Goal: Information Seeking & Learning: Learn about a topic

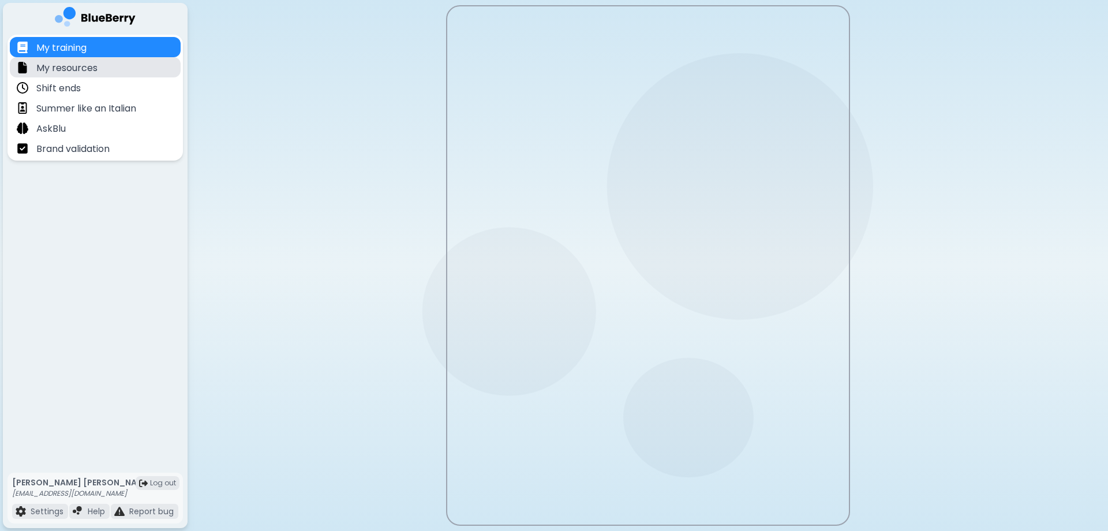
click at [112, 74] on div "My resources" at bounding box center [95, 67] width 171 height 20
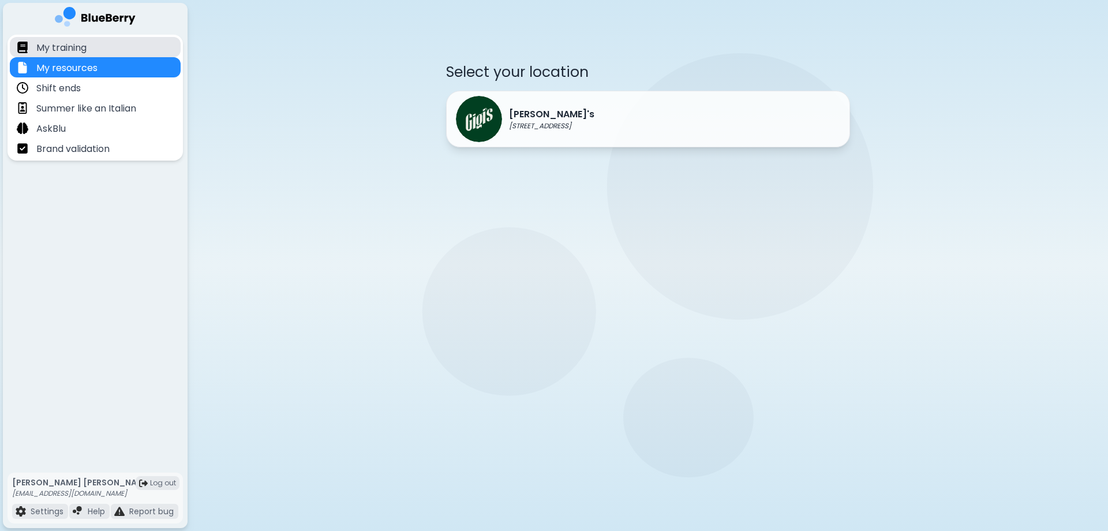
click at [85, 56] on div "My training" at bounding box center [95, 47] width 171 height 20
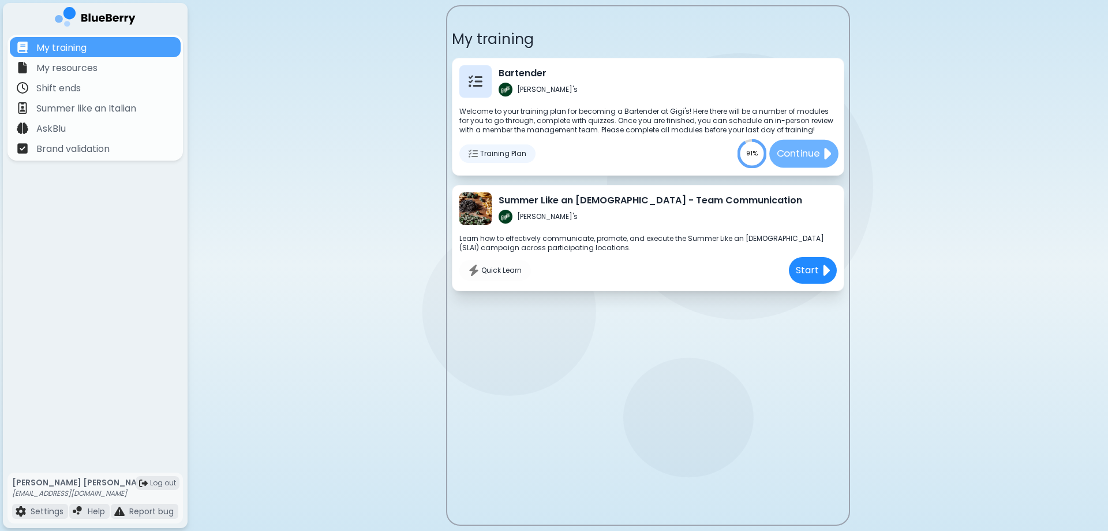
click at [830, 155] on img at bounding box center [826, 153] width 9 height 18
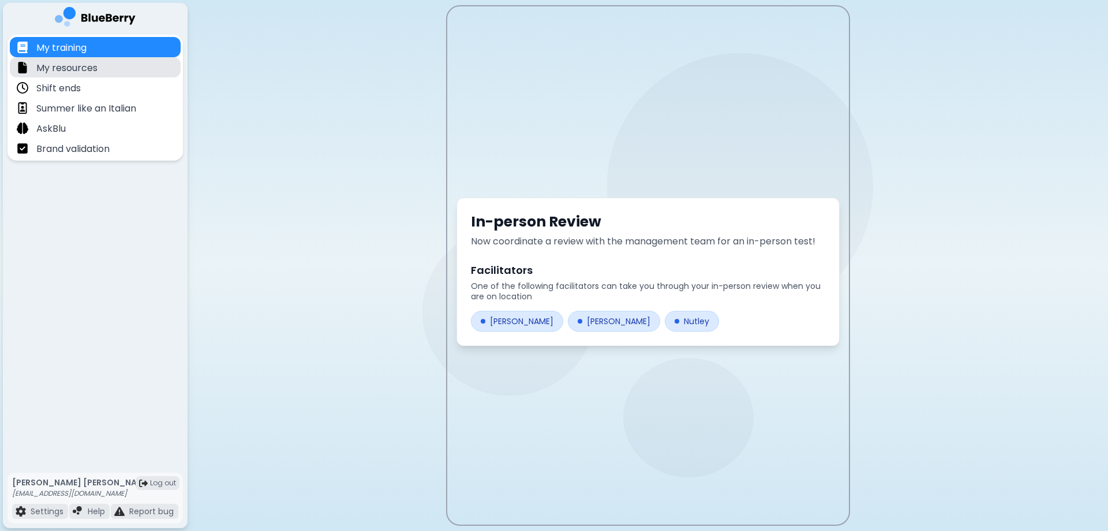
click at [98, 67] on div "My resources" at bounding box center [95, 67] width 171 height 20
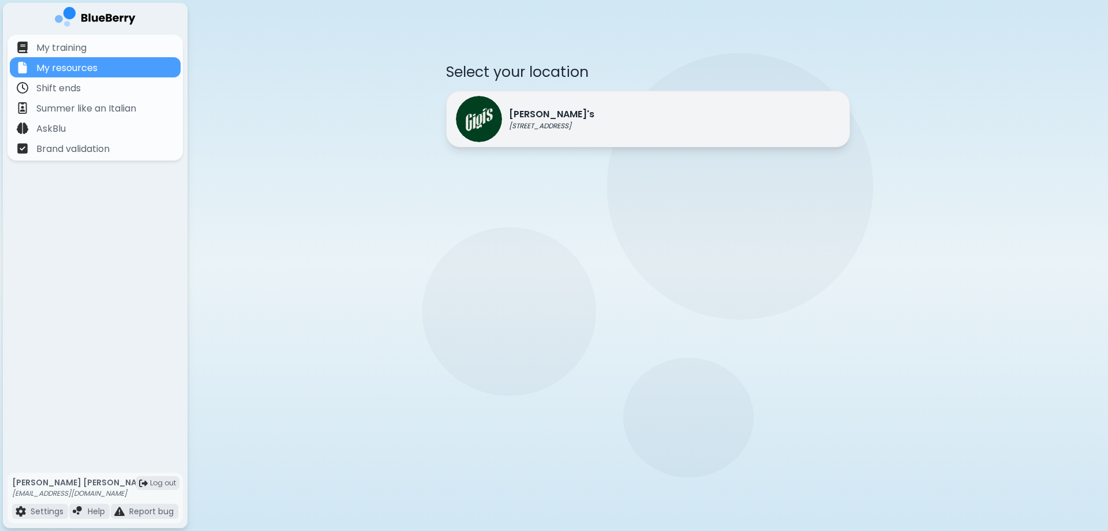
click at [529, 139] on div "[PERSON_NAME]'s [STREET_ADDRESS]" at bounding box center [525, 119] width 139 height 46
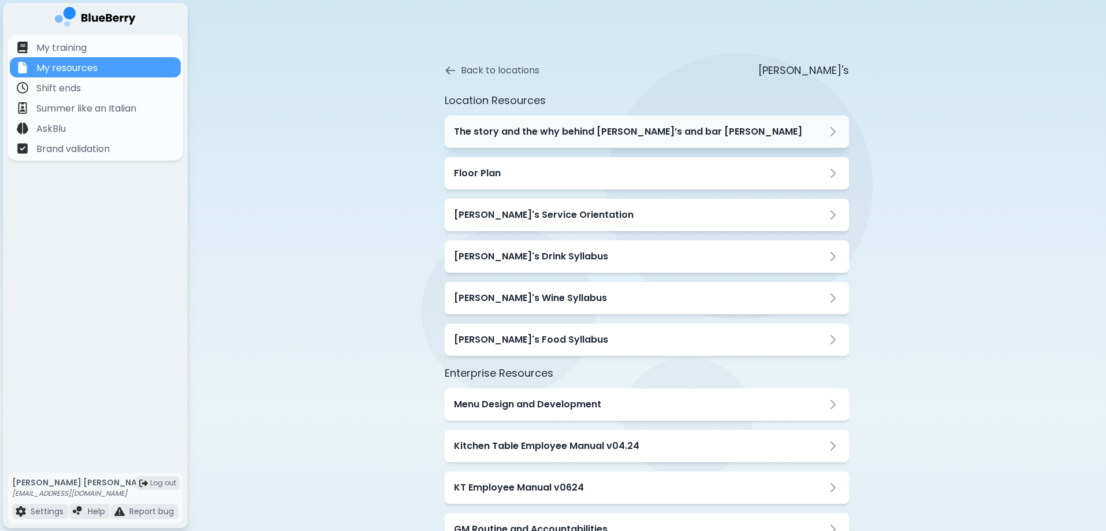
click at [604, 141] on div "The story and the why behind [PERSON_NAME]’s and bar [PERSON_NAME]" at bounding box center [647, 131] width 404 height 32
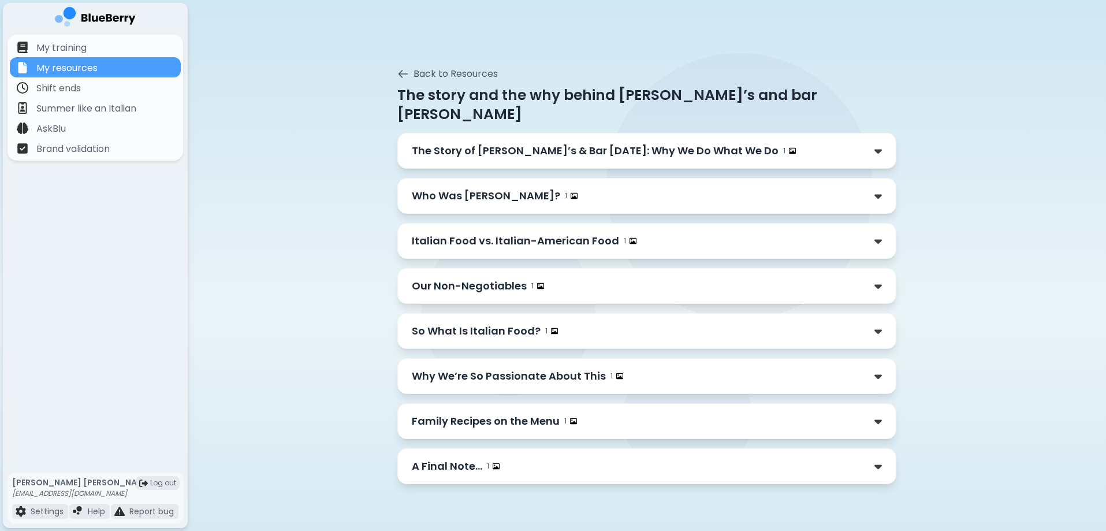
click at [585, 143] on p "The Story of [PERSON_NAME]’s & Bar [DATE]: Why We Do What We Do" at bounding box center [595, 151] width 367 height 16
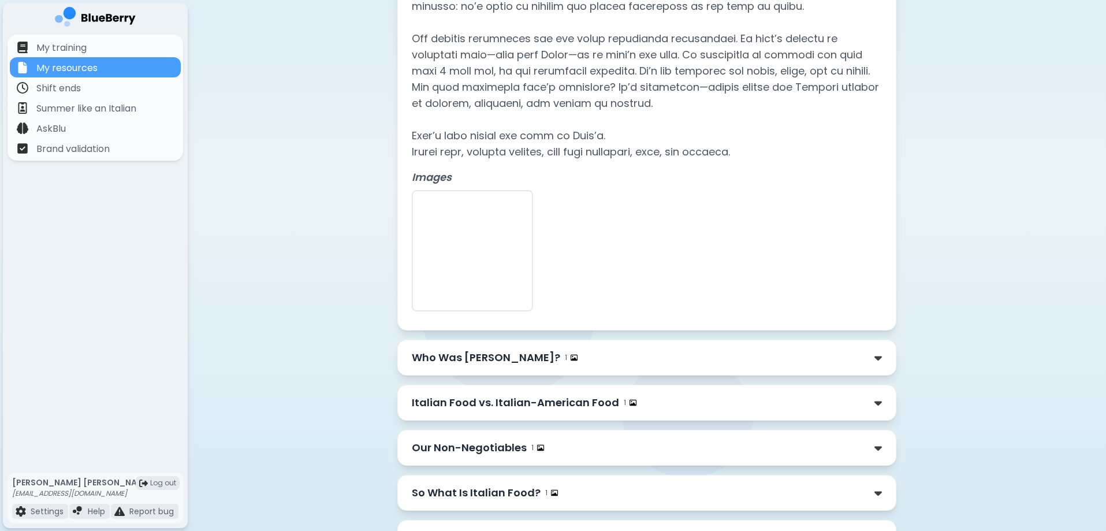
scroll to position [450, 0]
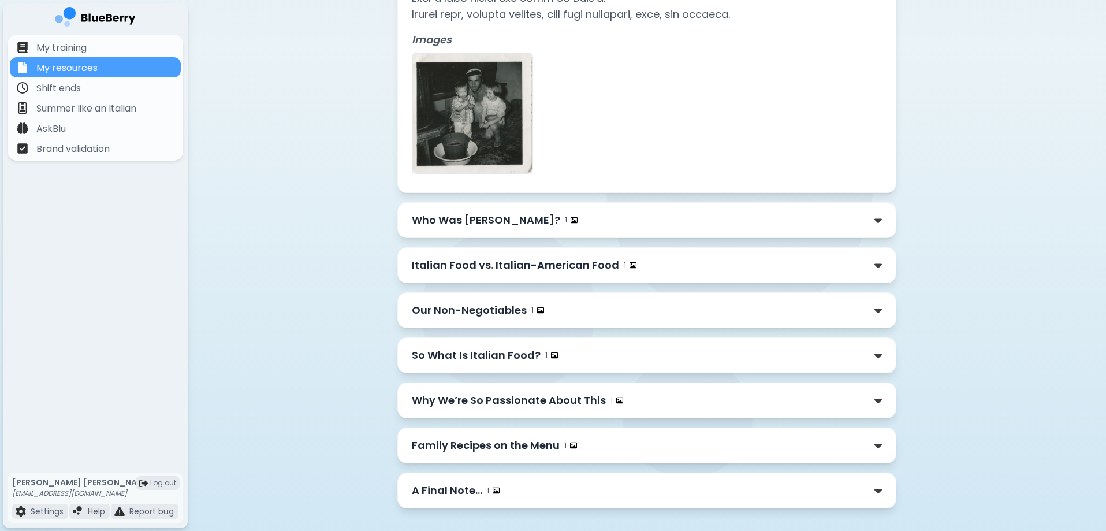
click at [461, 212] on div "Who Was [PERSON_NAME]? 1" at bounding box center [646, 220] width 499 height 36
click at [867, 212] on div "Who Was [PERSON_NAME]? 1" at bounding box center [647, 220] width 470 height 16
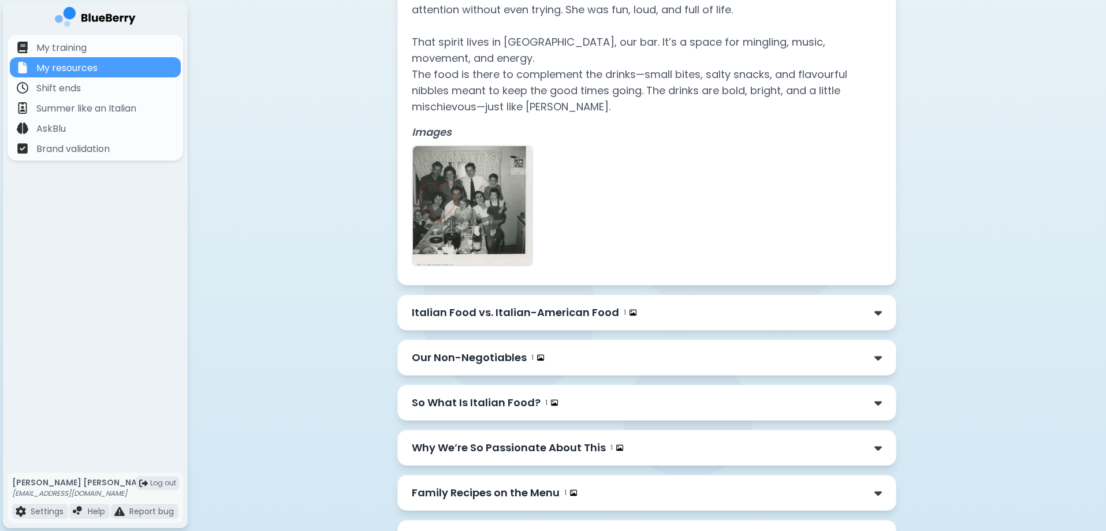
scroll to position [812, 0]
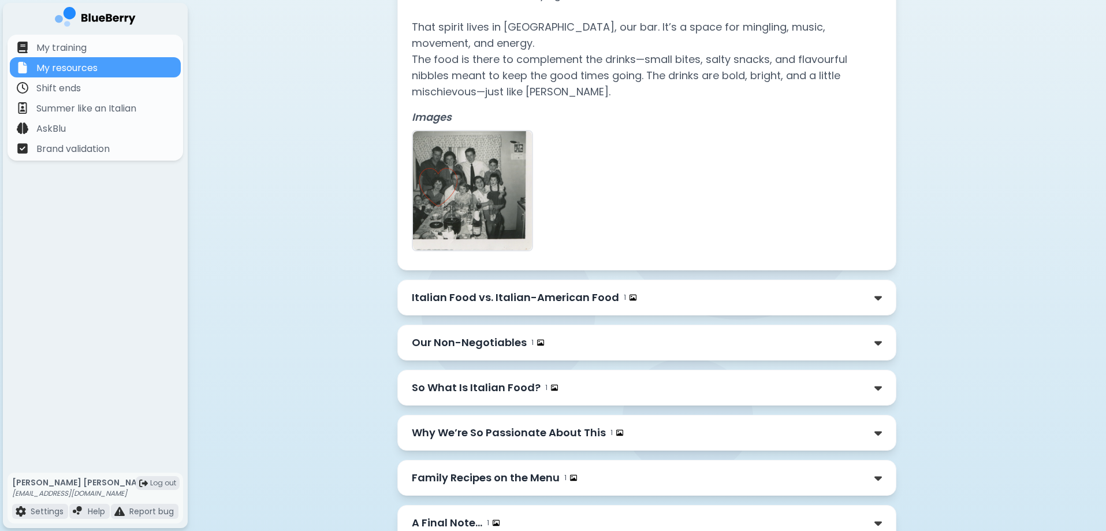
click at [548, 334] on div "Our Non-Negotiables 1" at bounding box center [647, 342] width 470 height 16
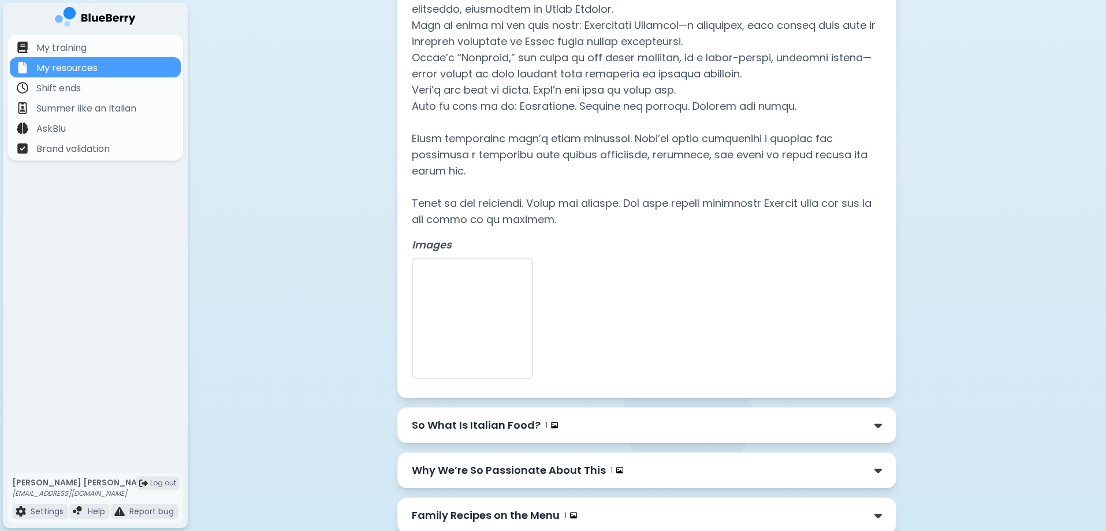
scroll to position [1658, 0]
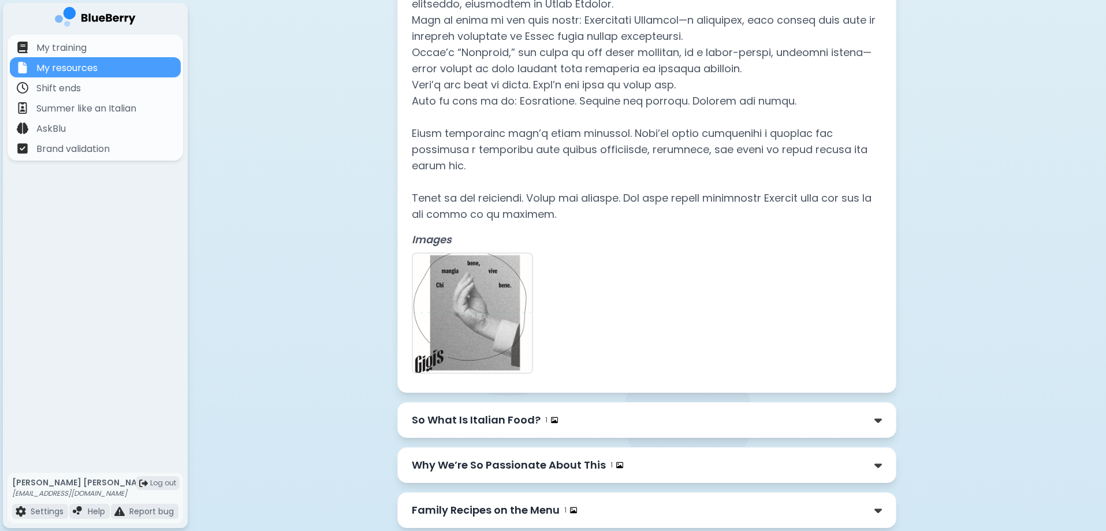
click at [515, 412] on p "So What Is Italian Food?" at bounding box center [476, 420] width 129 height 16
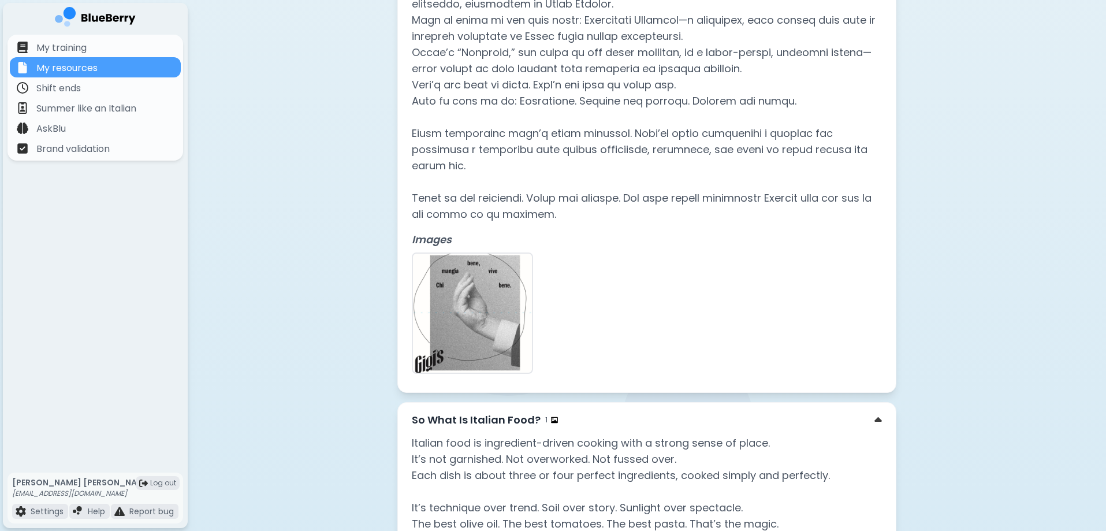
scroll to position [1889, 0]
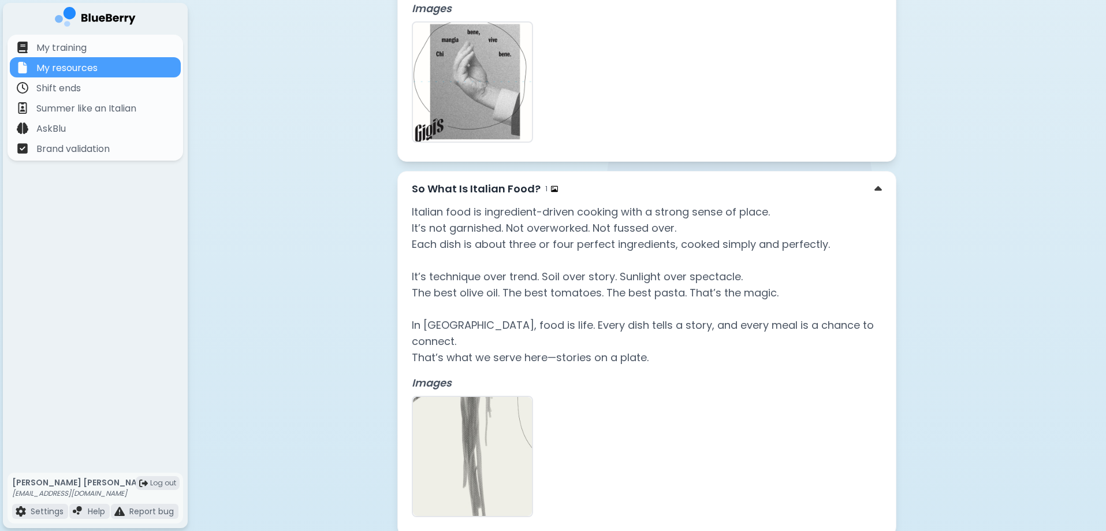
click at [856, 171] on div "So What Is Italian Food? 1 Italian food is ingredient-driven cooking with a str…" at bounding box center [646, 353] width 499 height 365
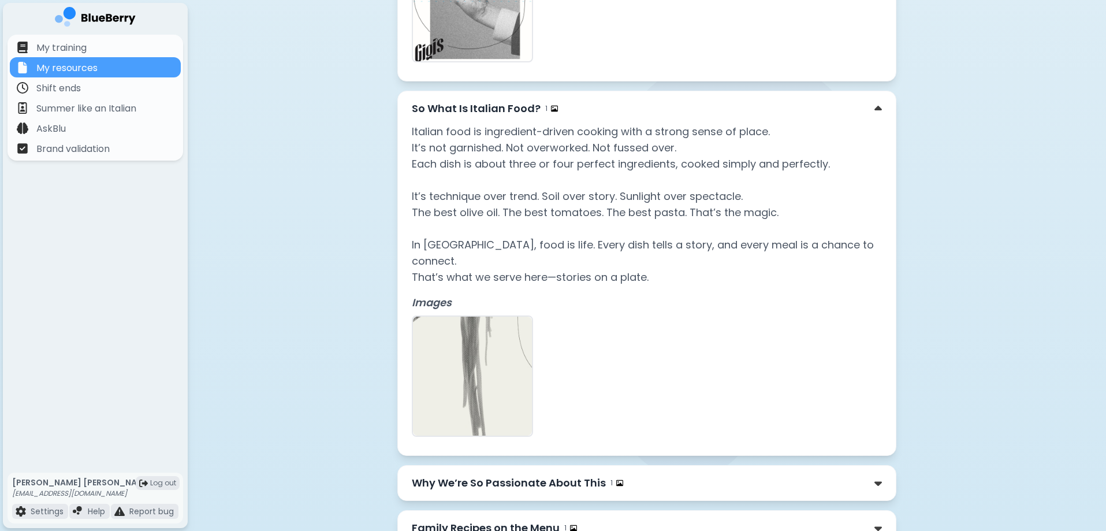
scroll to position [1971, 0]
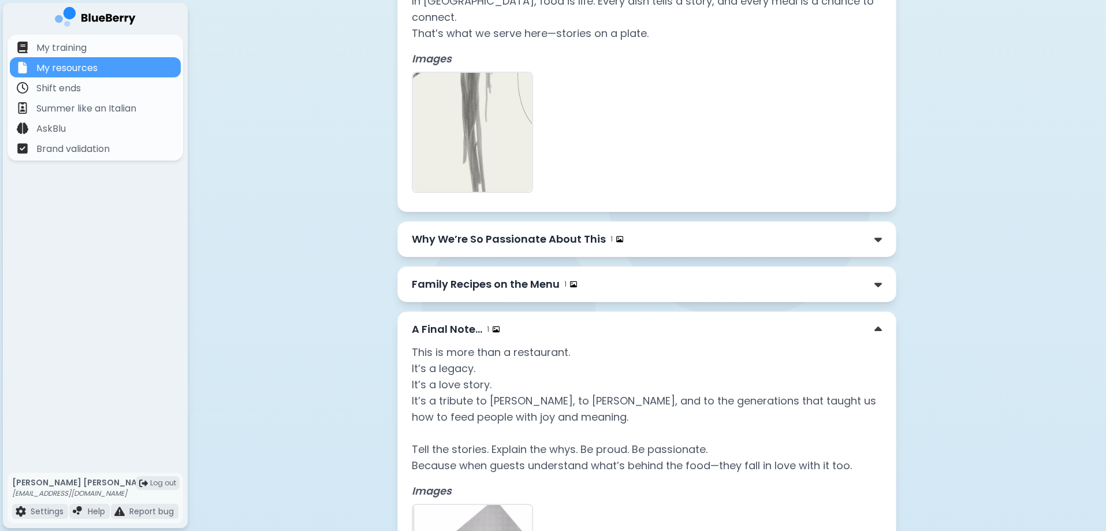
scroll to position [2029, 0]
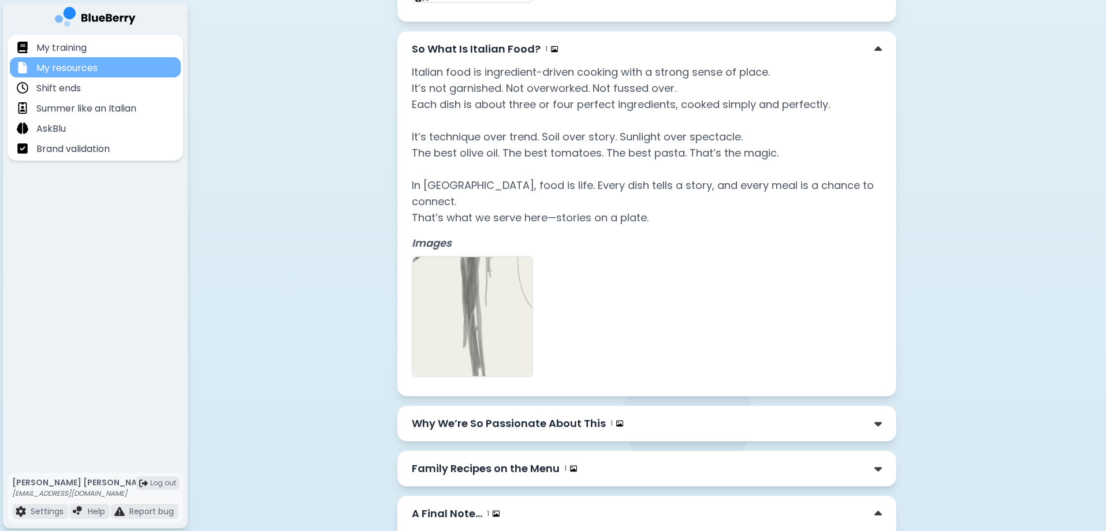
click at [97, 73] on p "My resources" at bounding box center [66, 68] width 61 height 14
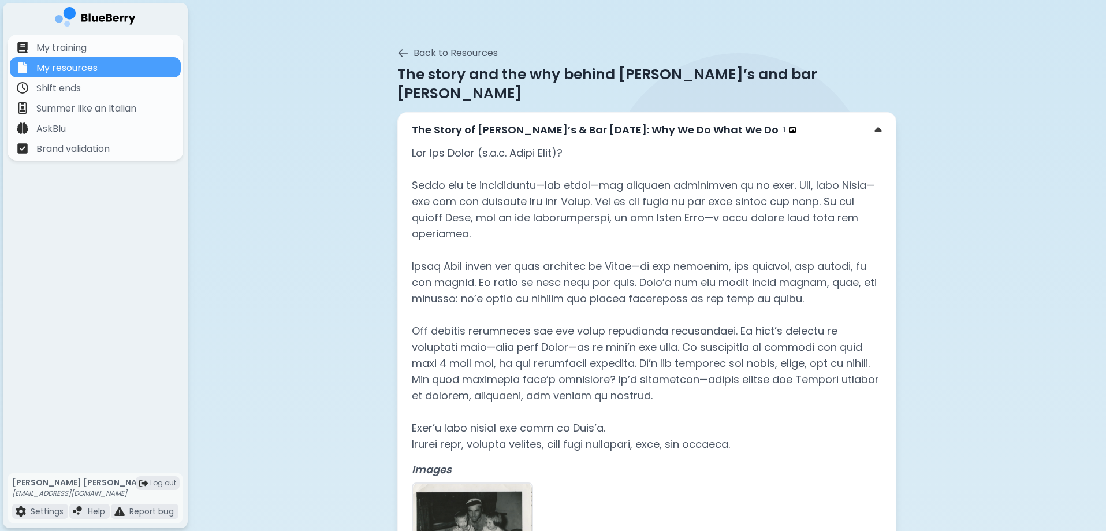
scroll to position [0, 0]
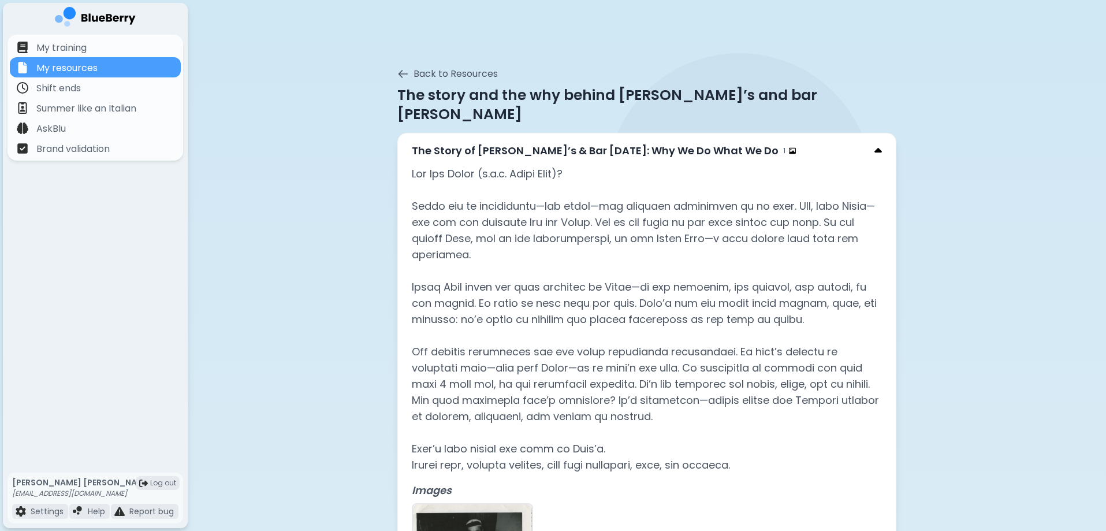
click at [878, 145] on img at bounding box center [878, 151] width 8 height 12
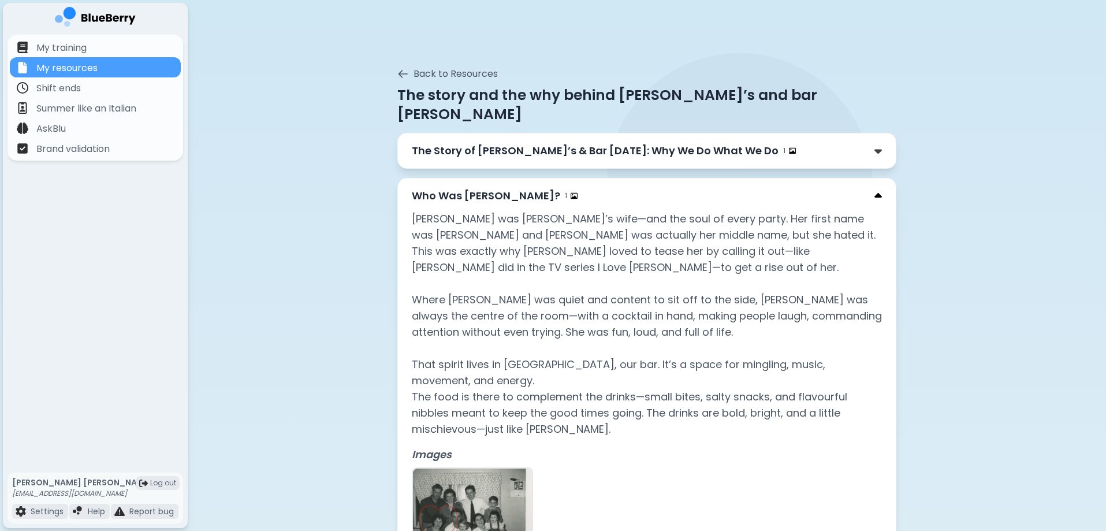
click at [880, 190] on img at bounding box center [878, 196] width 8 height 12
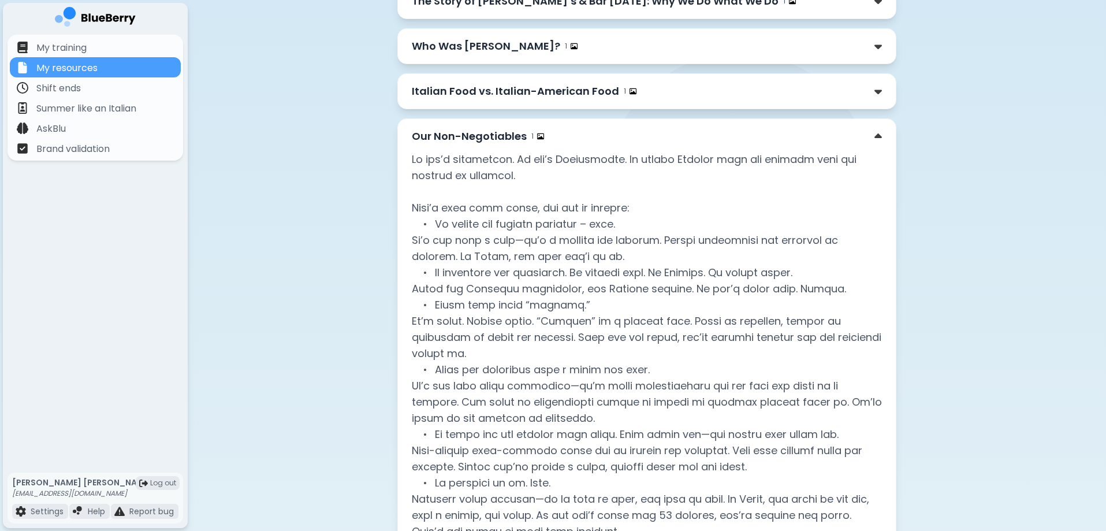
scroll to position [173, 0]
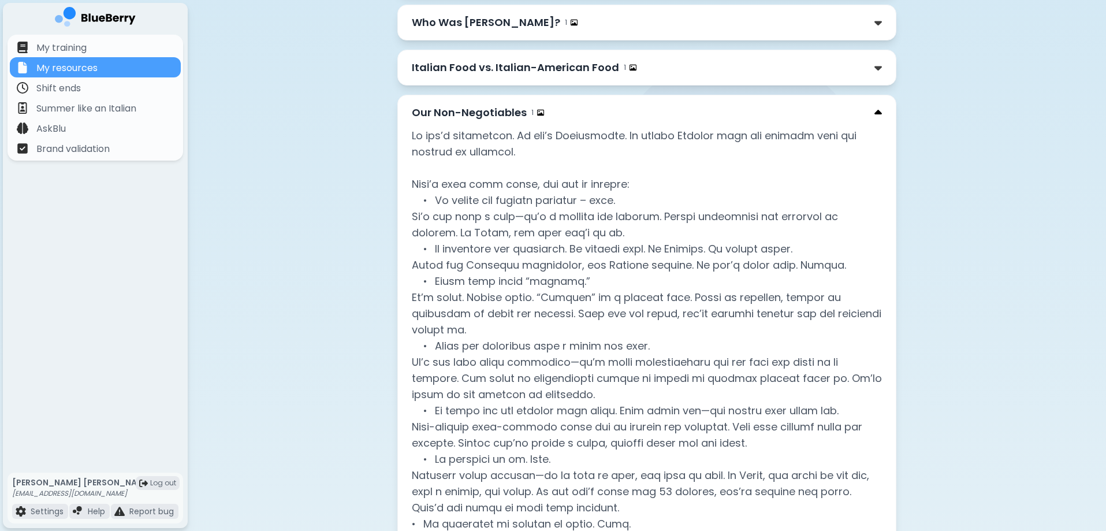
click at [878, 107] on img at bounding box center [878, 113] width 8 height 12
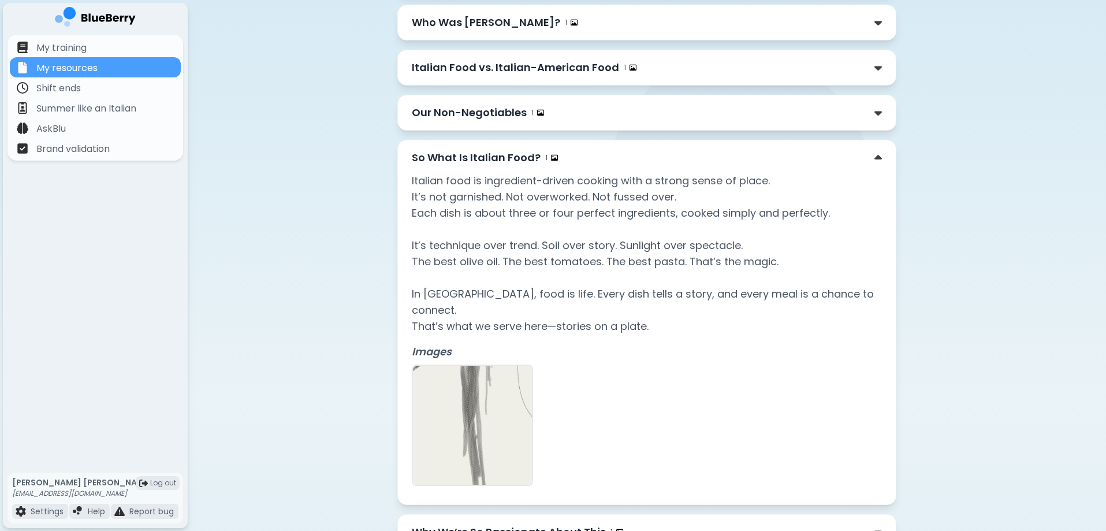
click at [882, 140] on div "So What Is Italian Food? 1 Italian food is ingredient-driven cooking with a str…" at bounding box center [646, 322] width 499 height 365
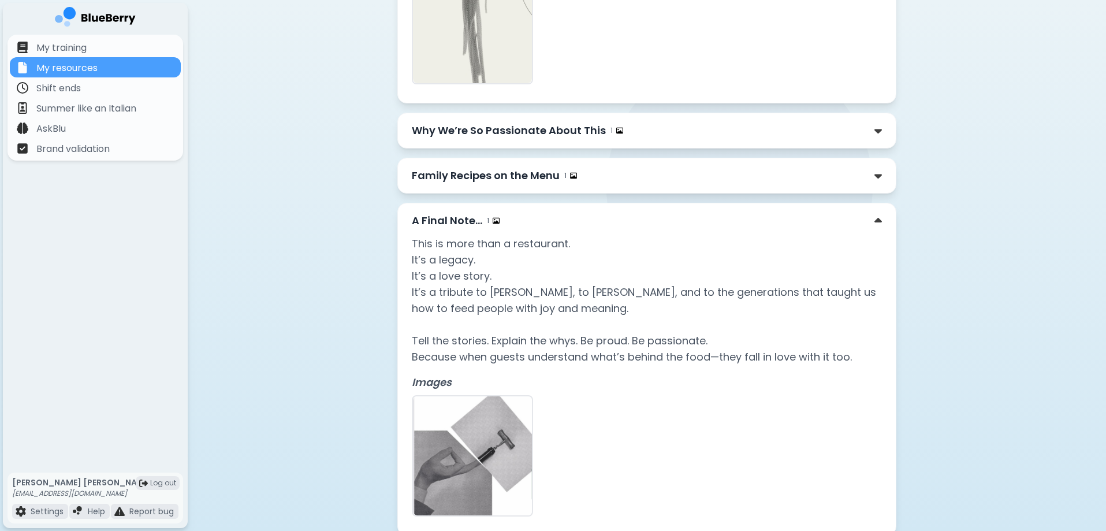
scroll to position [585, 0]
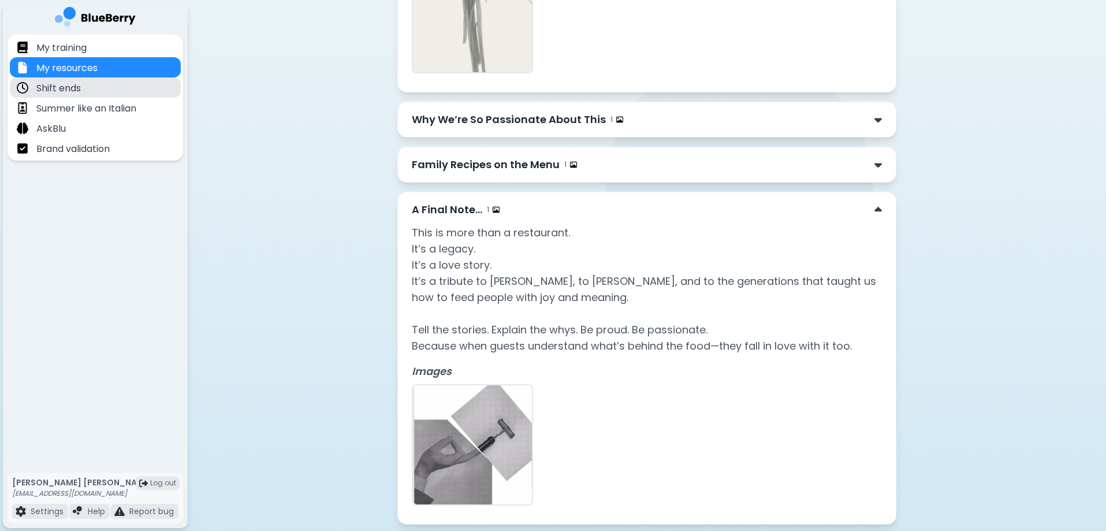
click at [70, 92] on p "Shift ends" at bounding box center [58, 88] width 44 height 14
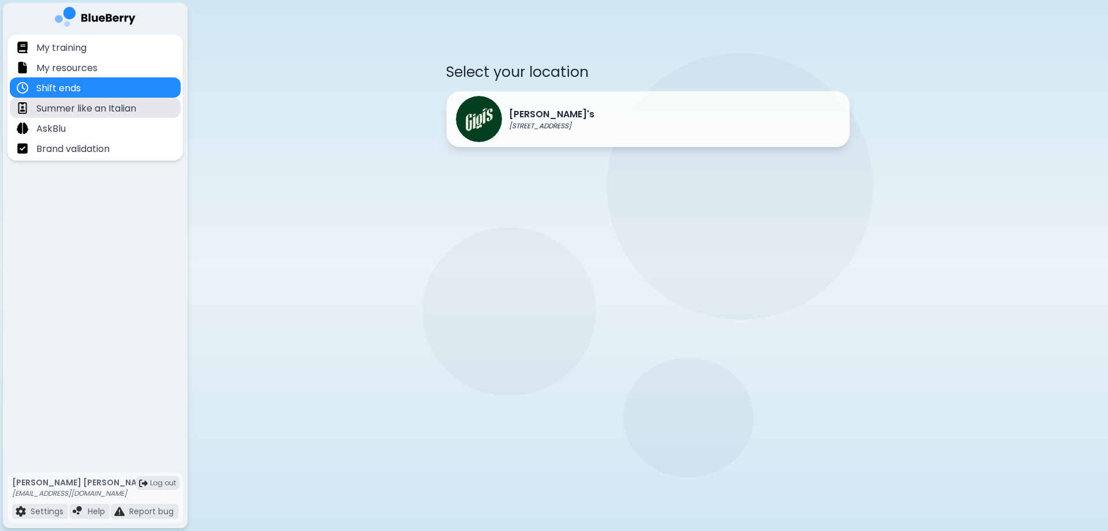
click at [120, 113] on p "Summer like an Italian" at bounding box center [86, 109] width 100 height 14
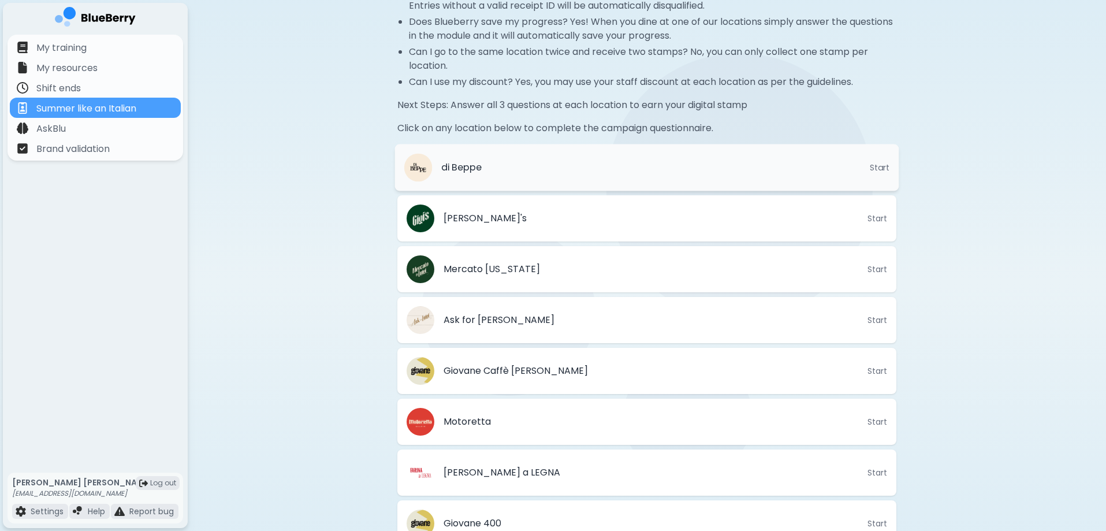
scroll to position [158, 0]
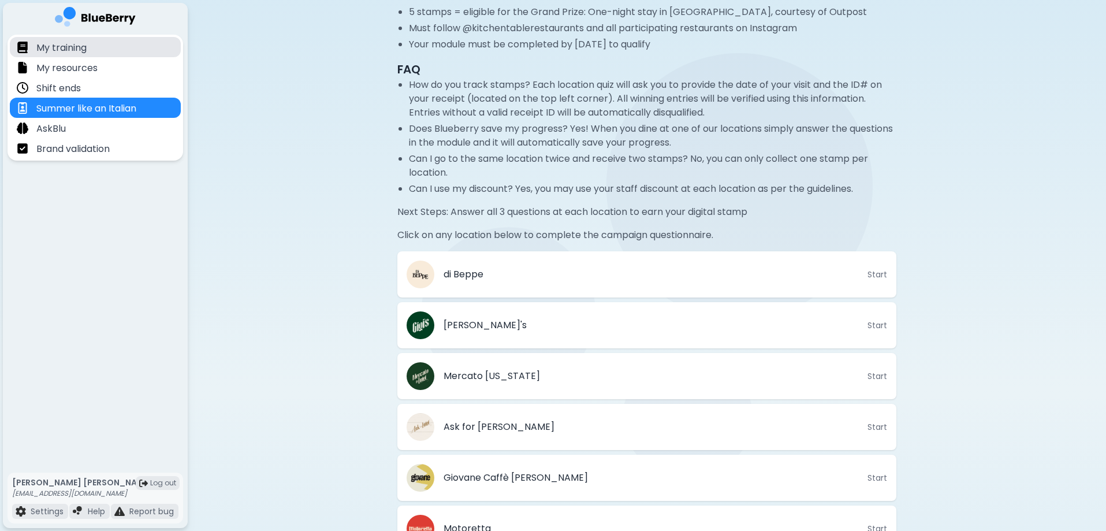
click at [66, 44] on p "My training" at bounding box center [61, 48] width 50 height 14
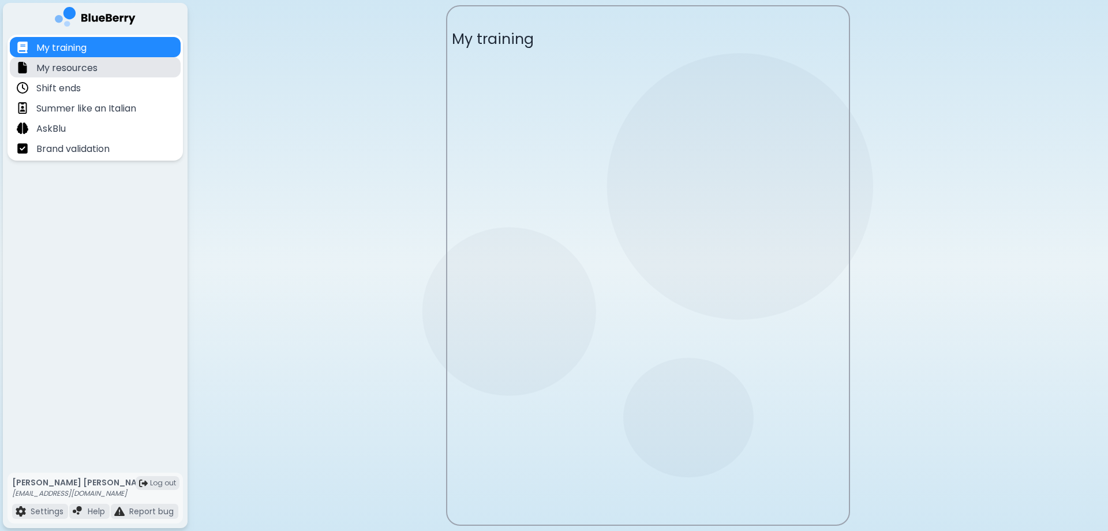
click at [86, 69] on p "My resources" at bounding box center [66, 68] width 61 height 14
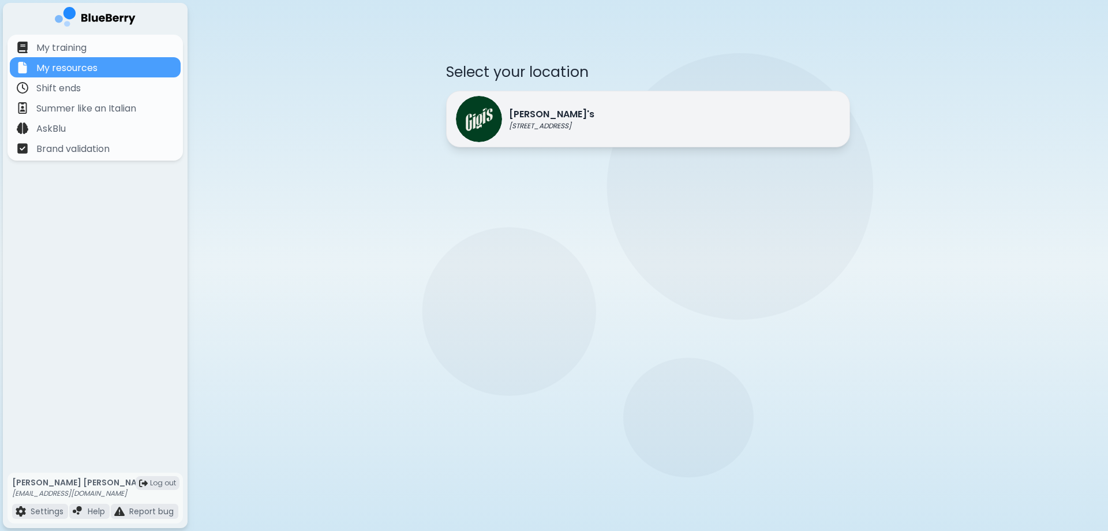
click at [475, 105] on img at bounding box center [479, 119] width 46 height 46
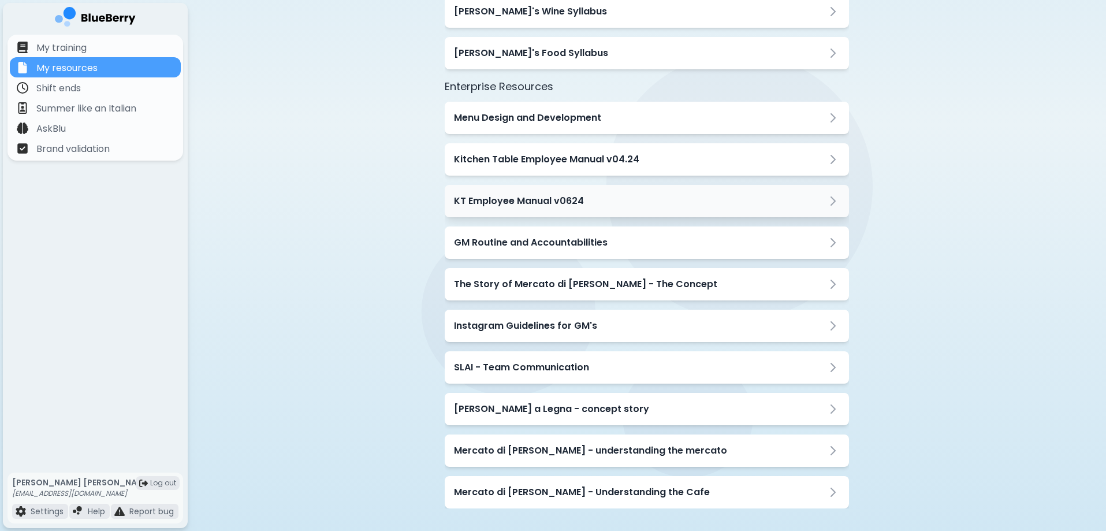
scroll to position [292, 0]
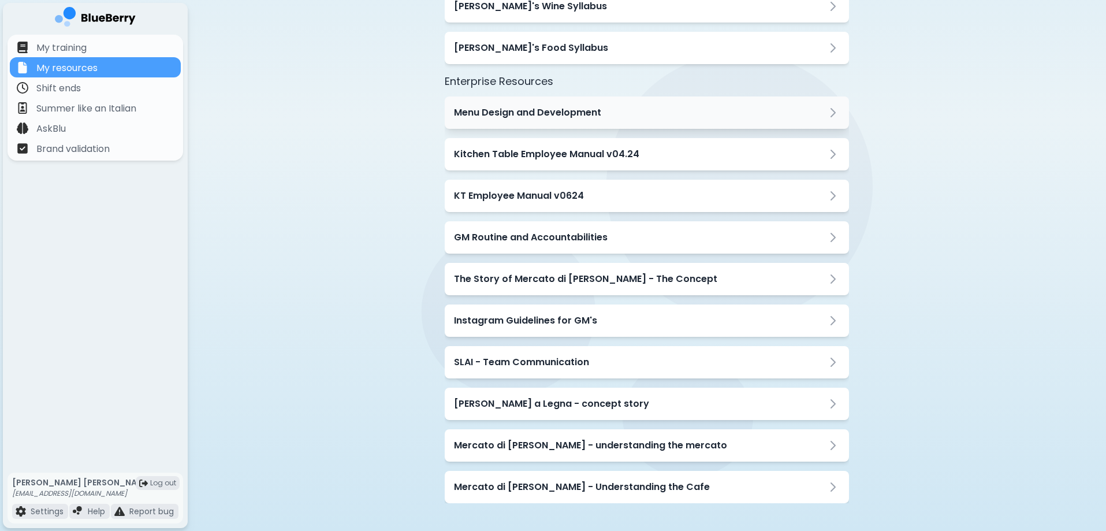
click at [595, 117] on h3 "Menu Design and Development" at bounding box center [527, 113] width 147 height 14
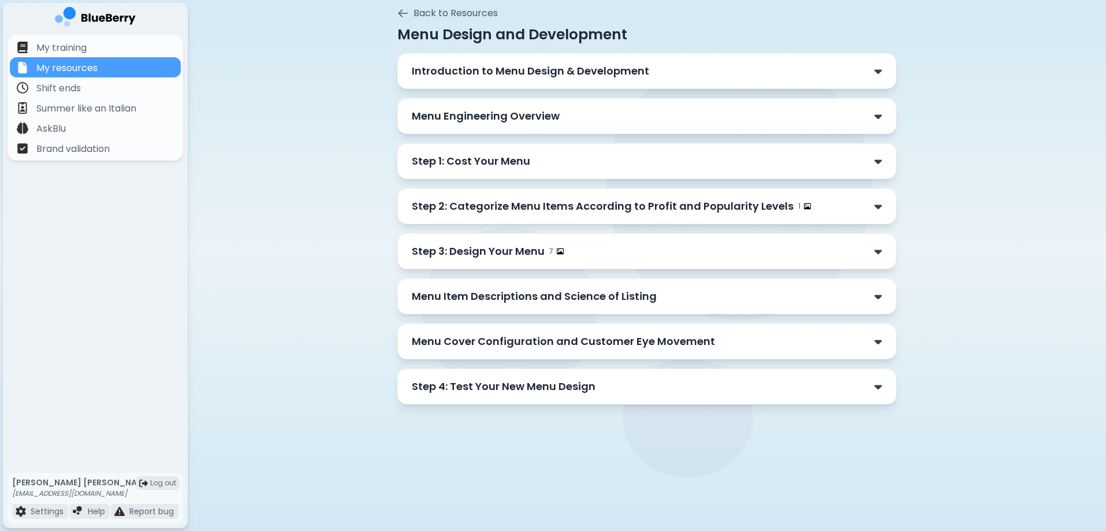
scroll to position [32, 0]
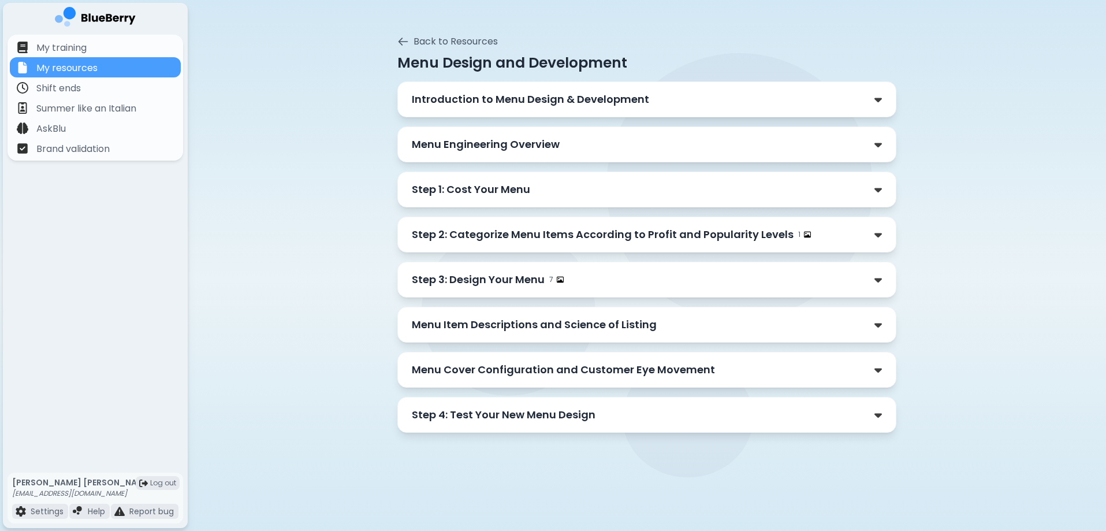
click at [580, 111] on div "Introduction to Menu Design & Development" at bounding box center [646, 99] width 499 height 36
click at [587, 103] on p "Introduction to Menu Design & Development" at bounding box center [530, 99] width 237 height 16
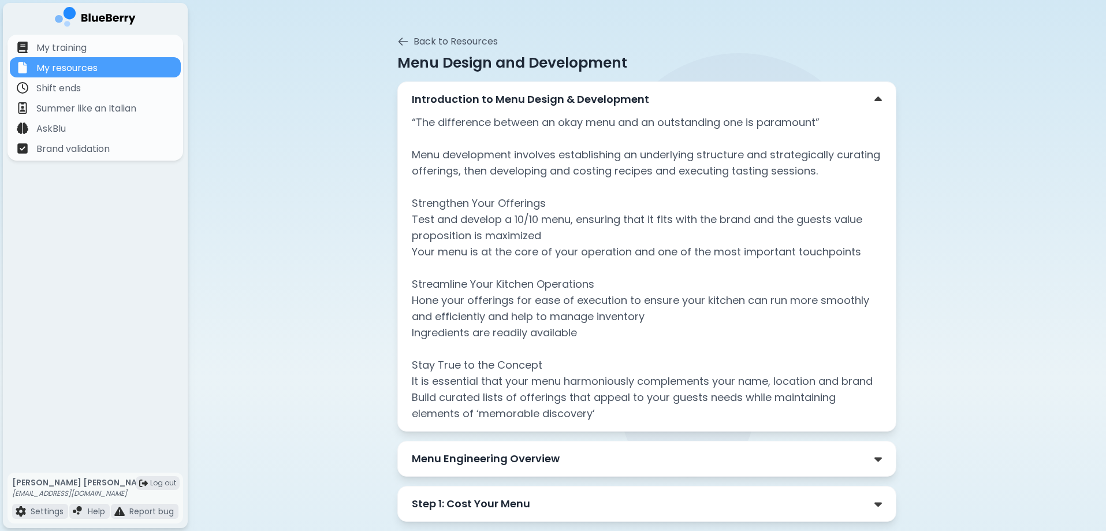
click at [587, 103] on p "Introduction to Menu Design & Development" at bounding box center [530, 99] width 237 height 16
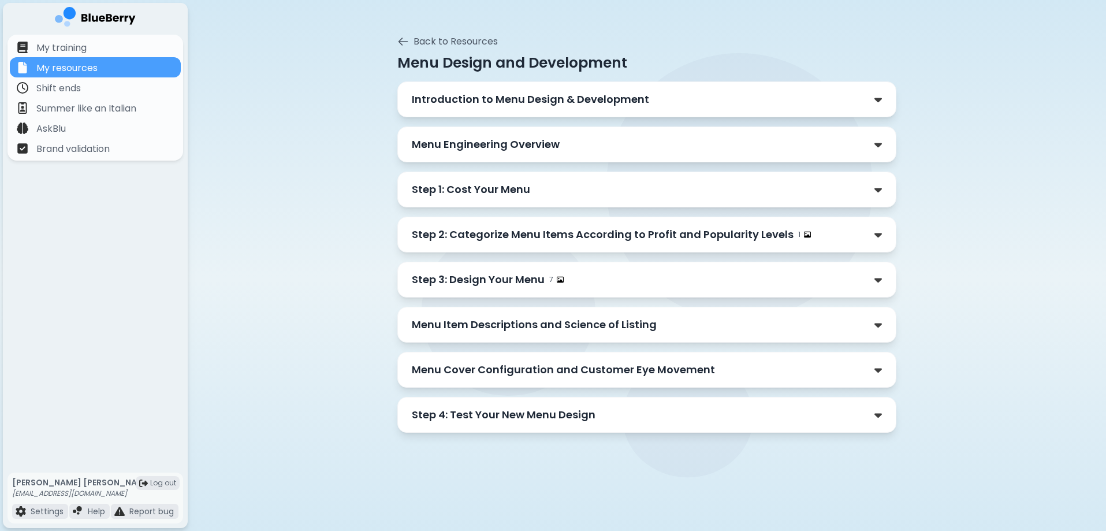
click at [570, 139] on div "Menu Engineering Overview" at bounding box center [647, 144] width 470 height 16
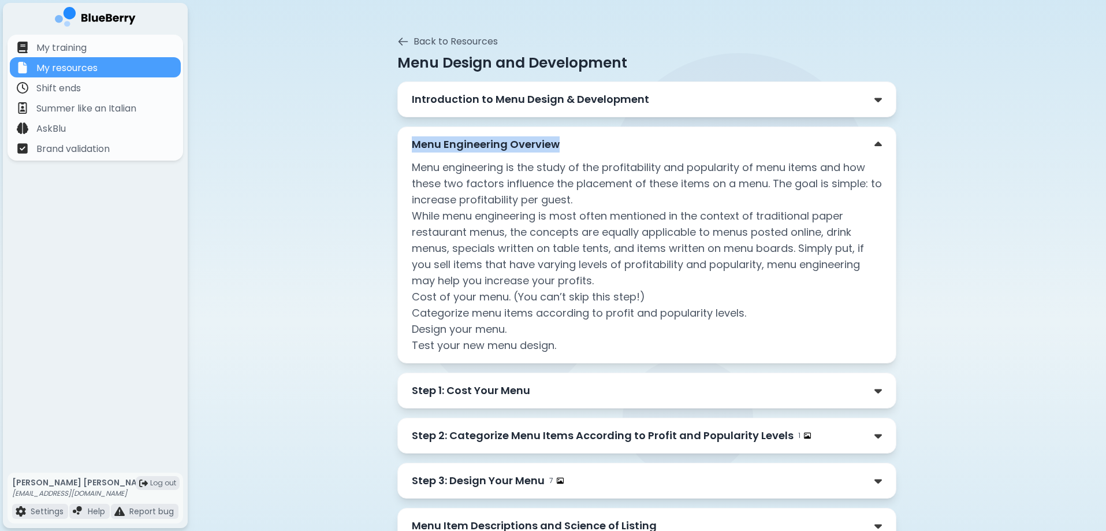
click at [570, 139] on div "Menu Engineering Overview" at bounding box center [647, 144] width 470 height 16
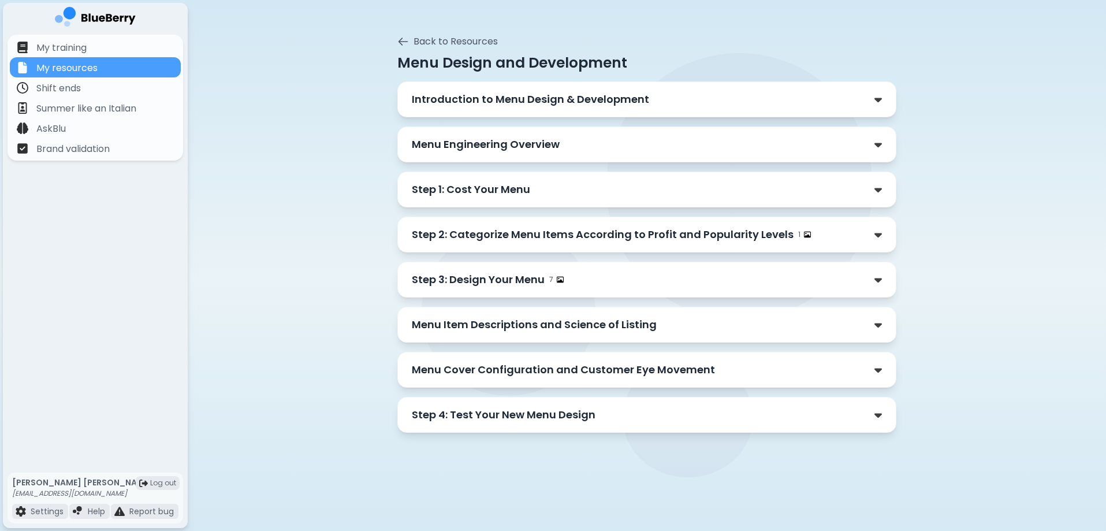
click at [514, 181] on p "Step 1: Cost Your Menu" at bounding box center [471, 189] width 118 height 16
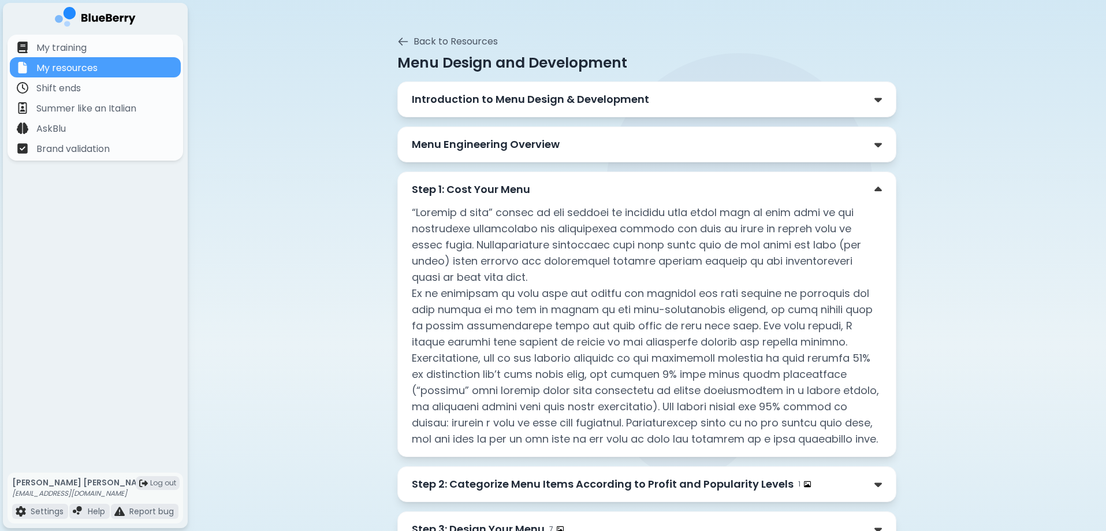
click at [514, 181] on p "Step 1: Cost Your Menu" at bounding box center [471, 189] width 118 height 16
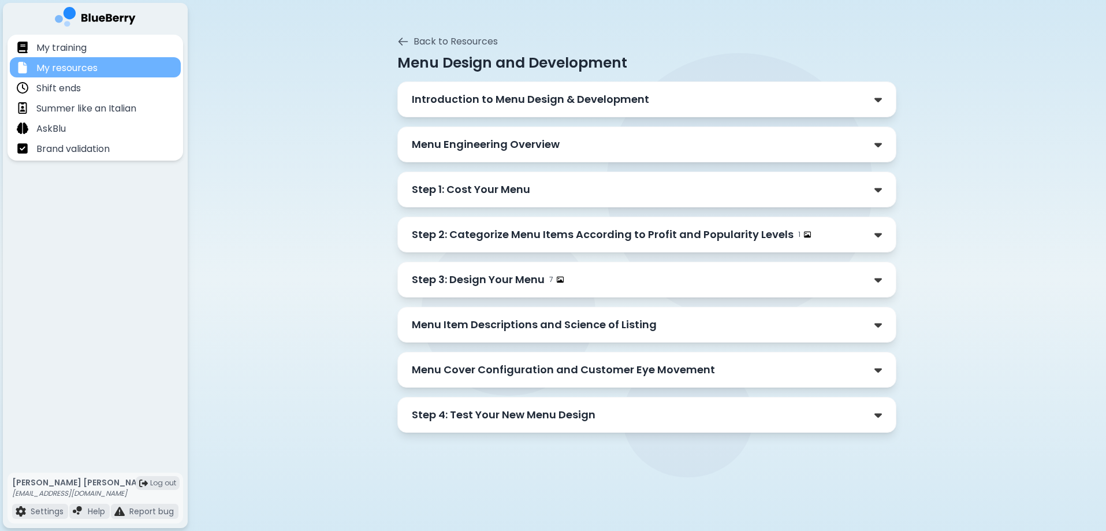
click at [130, 64] on div "My resources" at bounding box center [95, 67] width 171 height 20
click at [402, 45] on icon at bounding box center [403, 41] width 9 height 7
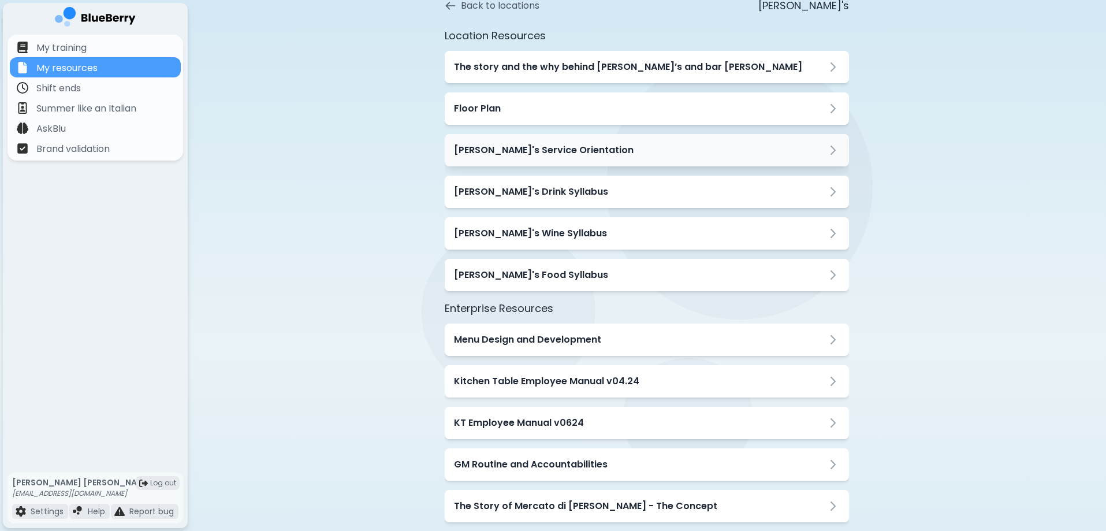
scroll to position [0, 0]
